Goal: Use online tool/utility: Utilize a website feature to perform a specific function

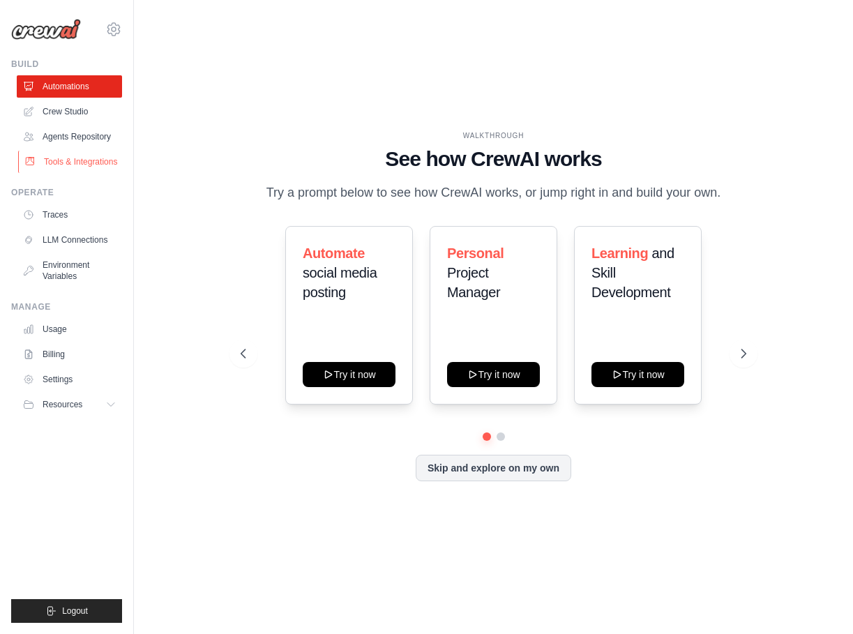
click at [70, 159] on link "Tools & Integrations" at bounding box center [70, 162] width 105 height 22
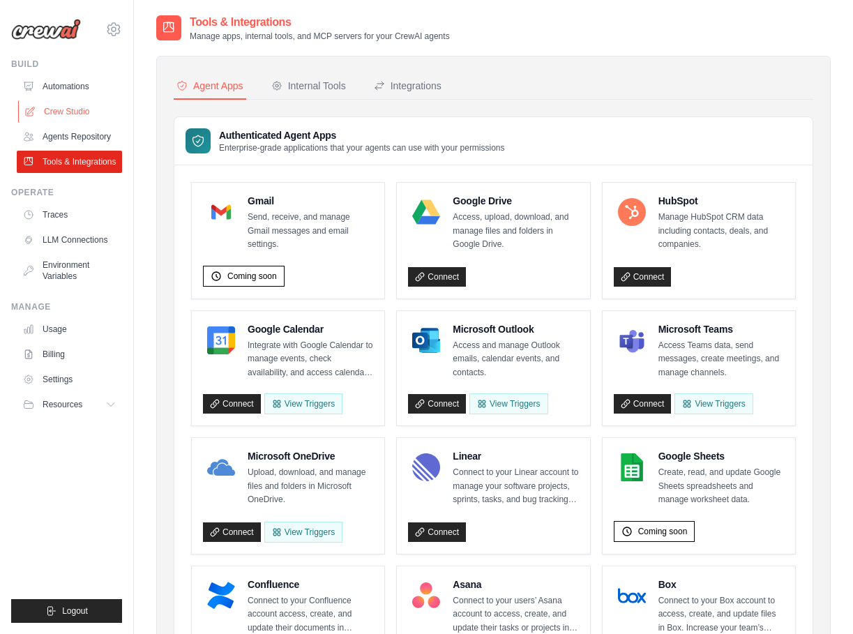
click at [76, 112] on link "Crew Studio" at bounding box center [70, 111] width 105 height 22
